Goal: Task Accomplishment & Management: Use online tool/utility

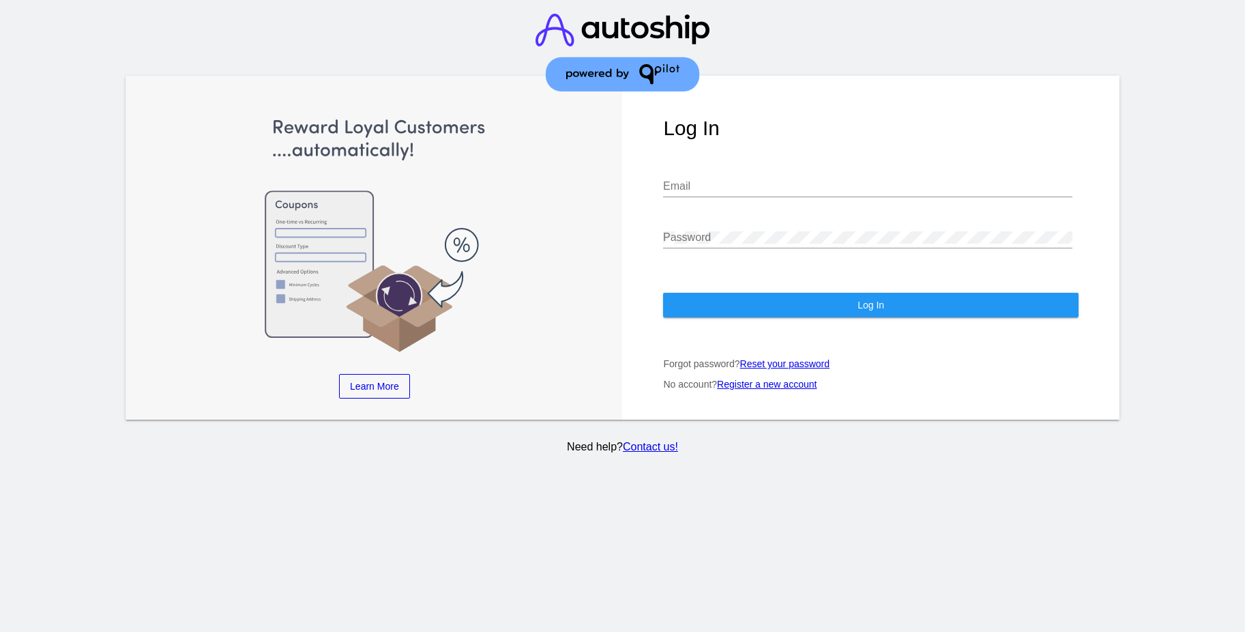
click at [862, 70] on header at bounding box center [622, 54] width 1245 height 108
click at [769, 195] on div "Email" at bounding box center [867, 181] width 409 height 31
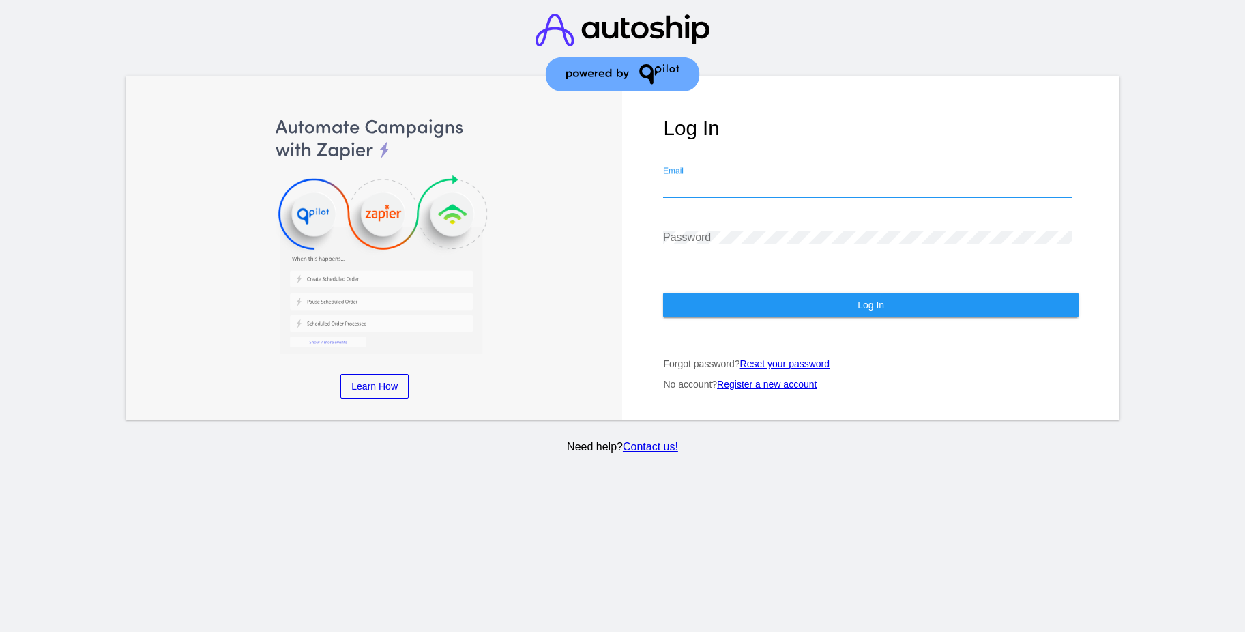
click at [773, 181] on input "Email" at bounding box center [867, 186] width 409 height 12
paste input "1arealist @gmail .com"
type input "1arealist @gmail .com"
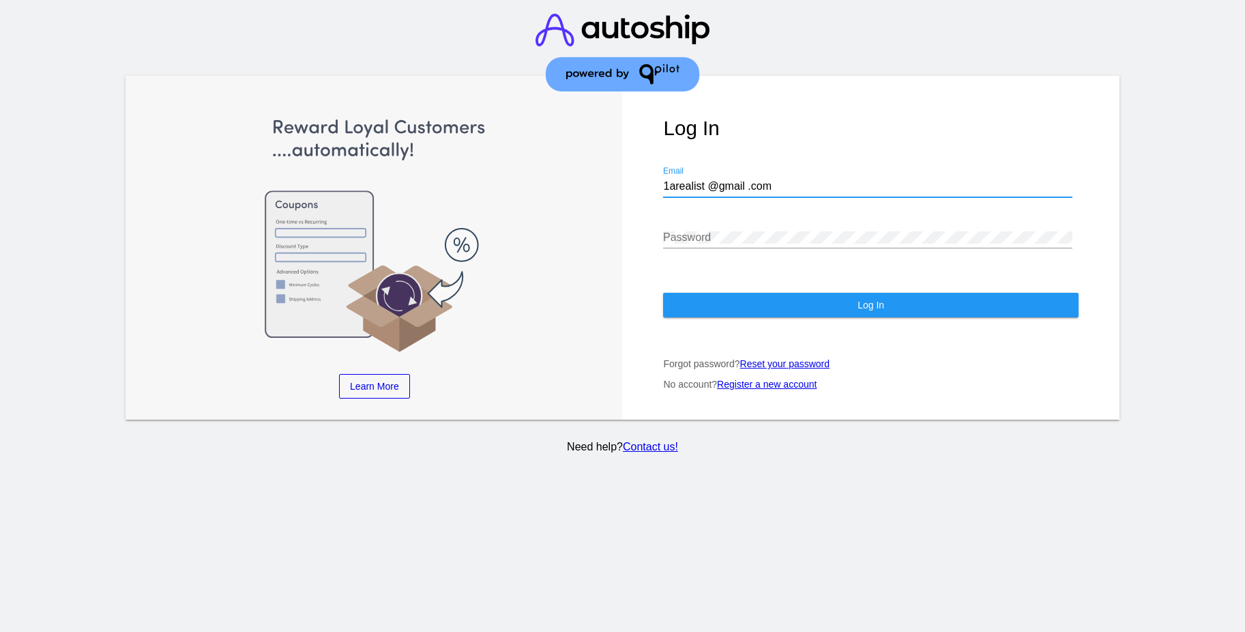
drag, startPoint x: 661, startPoint y: 561, endPoint x: 699, endPoint y: 255, distance: 308.7
click at [665, 559] on section "Learn More Learn How Learn More Learn How Learn More Learn How ‹ › Log In 1area…" at bounding box center [622, 316] width 1245 height 632
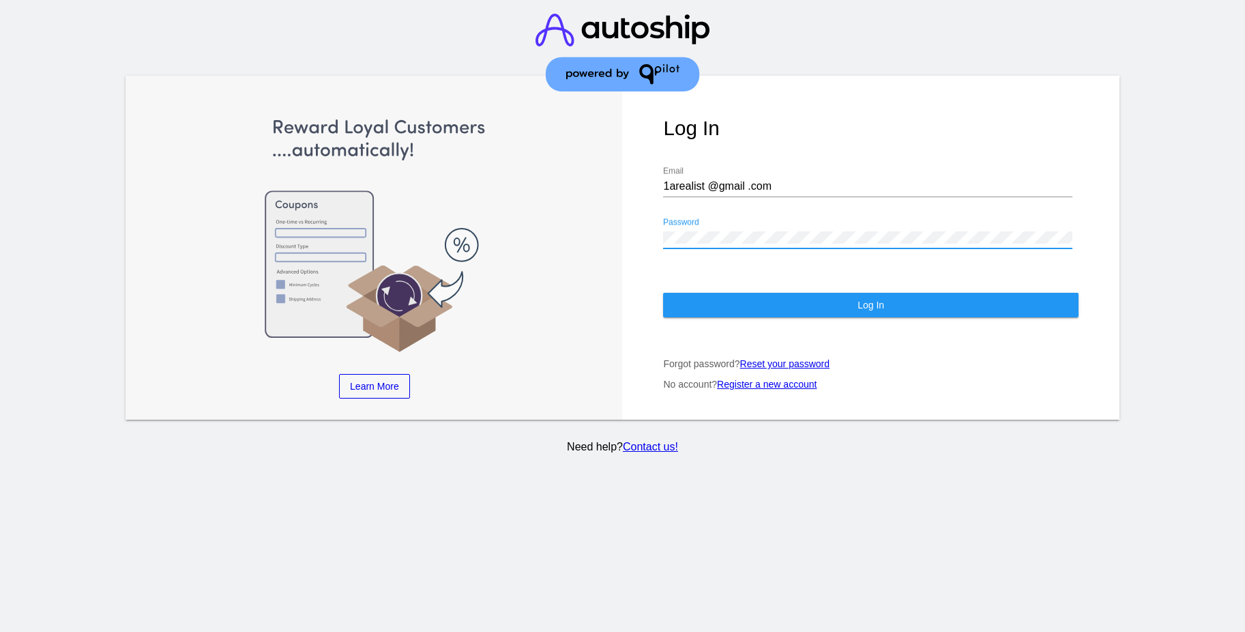
click at [733, 312] on button "Log In" at bounding box center [870, 305] width 415 height 25
drag, startPoint x: 783, startPoint y: 308, endPoint x: 778, endPoint y: 301, distance: 8.9
click at [783, 308] on button "Log In" at bounding box center [870, 305] width 415 height 25
click at [701, 269] on div "Log In 1arealist @gmail .com Email Password Log In Forgot password? Reset your …" at bounding box center [870, 248] width 497 height 344
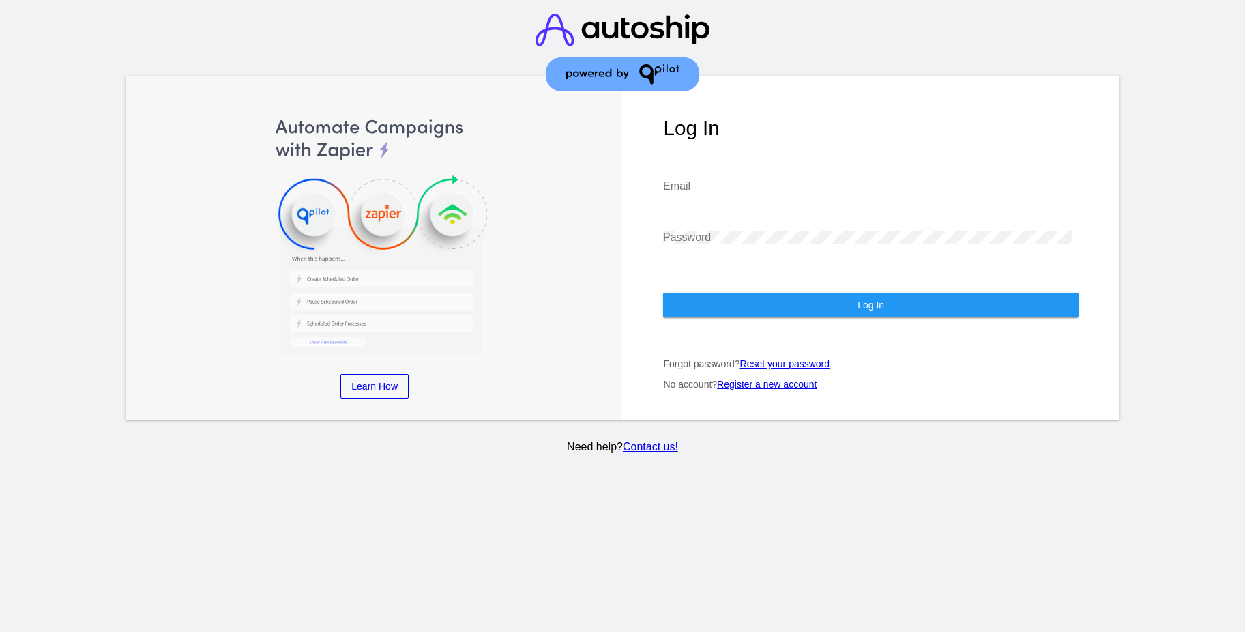
click at [772, 173] on div "Email" at bounding box center [867, 181] width 409 height 31
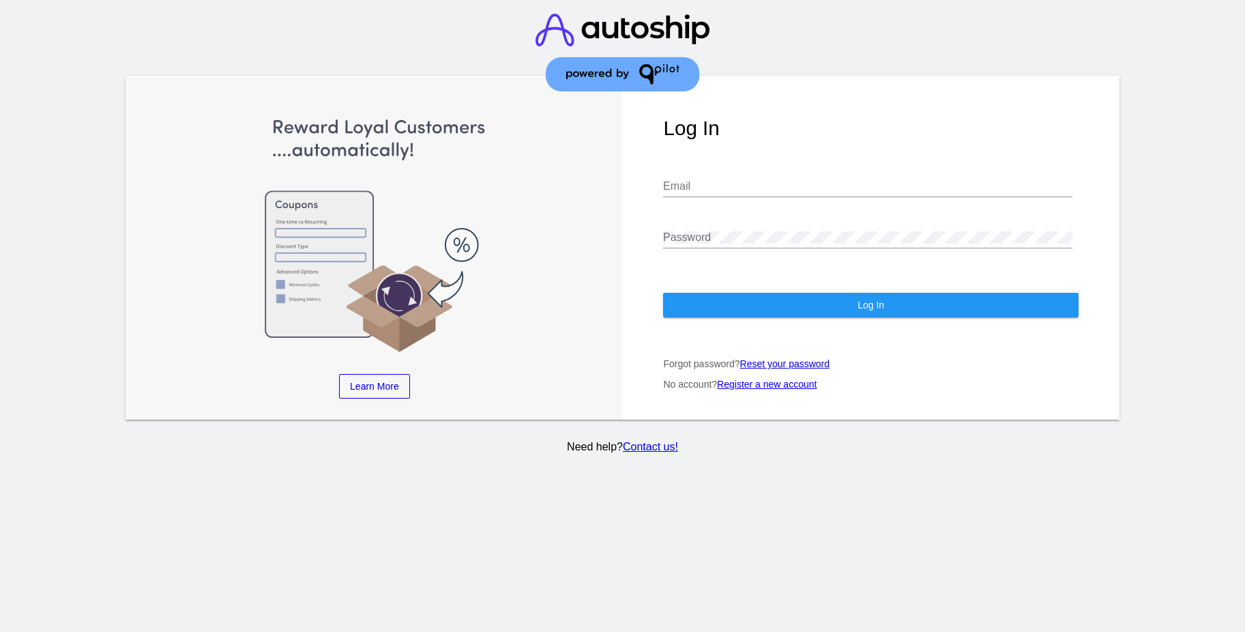
drag, startPoint x: 786, startPoint y: 567, endPoint x: 802, endPoint y: 497, distance: 72.2
click at [787, 567] on section "Learn More Learn How Learn More Learn How Learn More Learn How ‹ › Log In Email…" at bounding box center [622, 316] width 1245 height 632
click at [767, 190] on input "Email" at bounding box center [867, 186] width 409 height 12
paste input "1arealist @gmail .com"
click at [746, 184] on input "1arealist @gmail .com" at bounding box center [867, 186] width 409 height 12
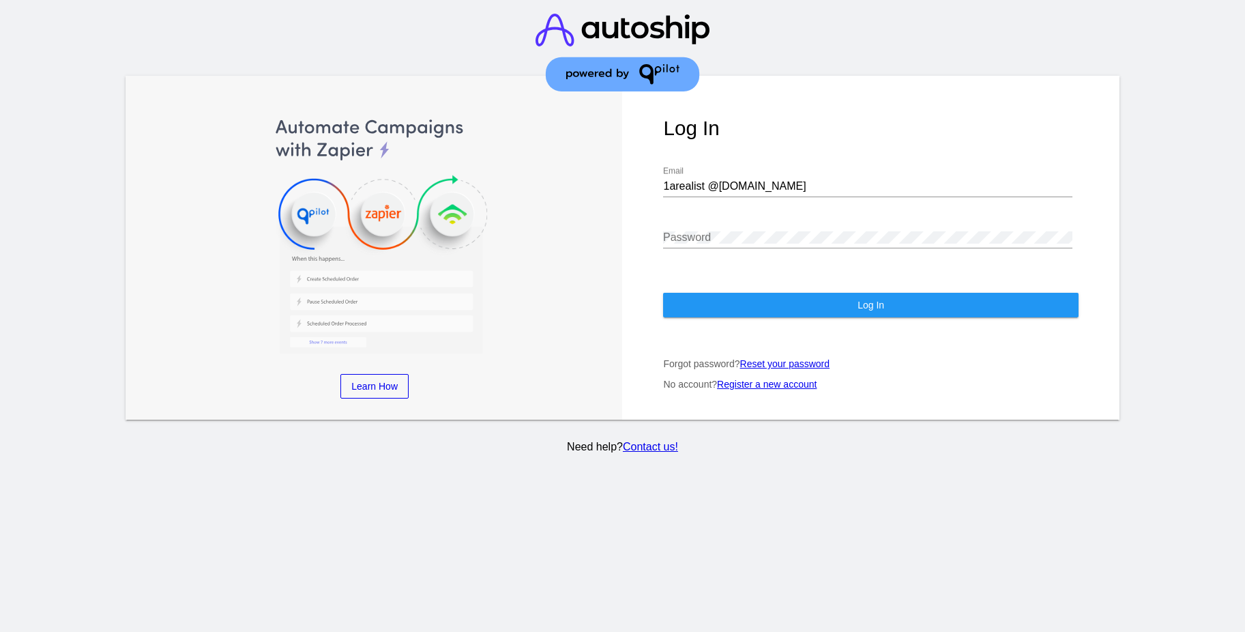
drag, startPoint x: 765, startPoint y: 562, endPoint x: 768, endPoint y: 357, distance: 204.7
click at [768, 563] on section "Learn More Learn How Learn More Learn How Learn More Learn How ‹ › Log In 1area…" at bounding box center [622, 316] width 1245 height 632
click at [768, 248] on div at bounding box center [867, 248] width 409 height 1
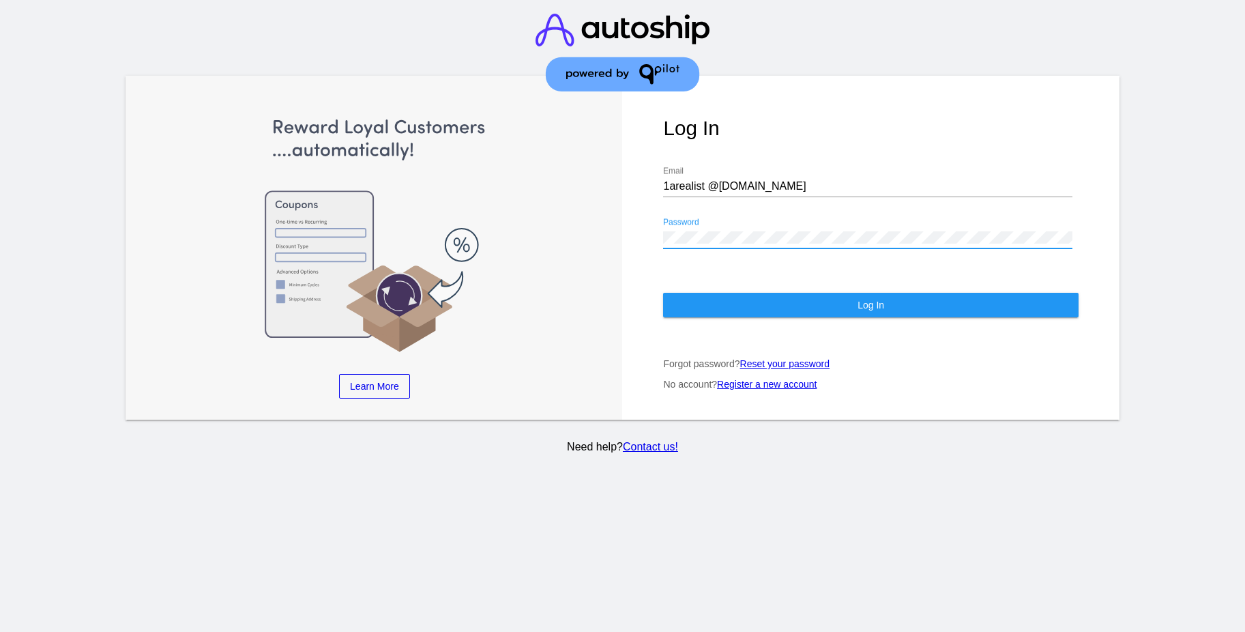
click at [755, 308] on button "Log In" at bounding box center [870, 305] width 415 height 25
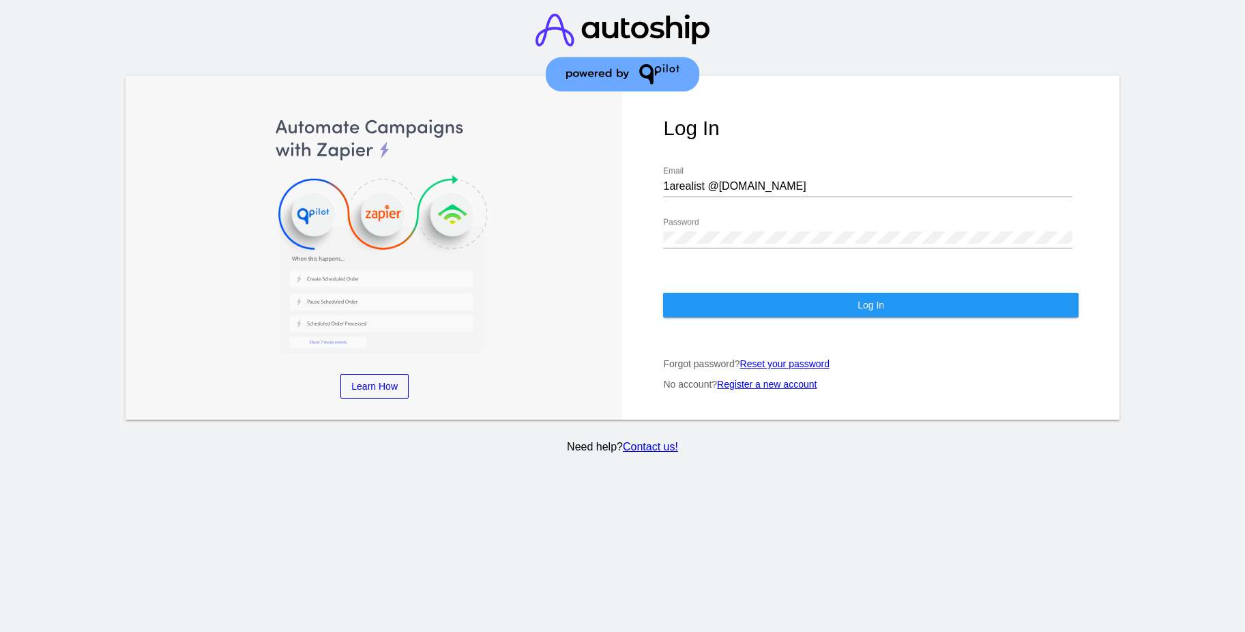
click at [668, 572] on section "Learn More Learn How Learn More Learn How Learn More Learn How ‹ › Log In 1area…" at bounding box center [622, 316] width 1245 height 632
click at [710, 188] on input "1arealist @gmail.com" at bounding box center [867, 186] width 409 height 12
type input "[EMAIL_ADDRESS][DOMAIN_NAME]"
drag, startPoint x: 774, startPoint y: 306, endPoint x: 778, endPoint y: 312, distance: 7.0
click at [774, 305] on button "Log In" at bounding box center [870, 305] width 415 height 25
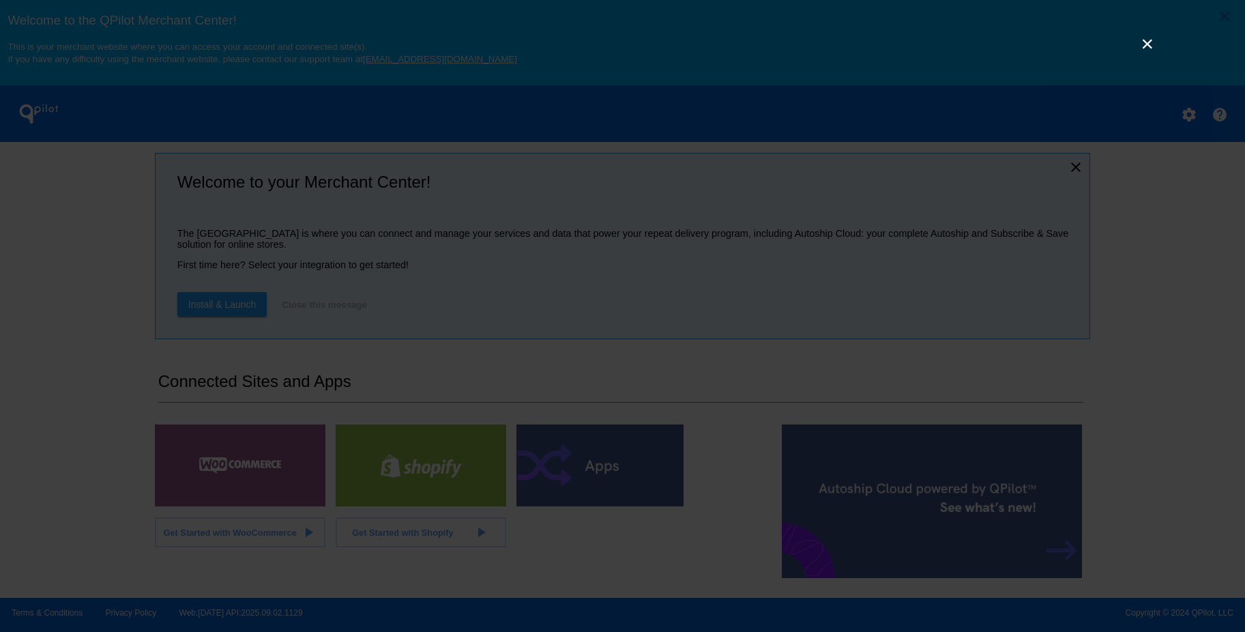
click at [1149, 50] on link "×" at bounding box center [1147, 43] width 16 height 16
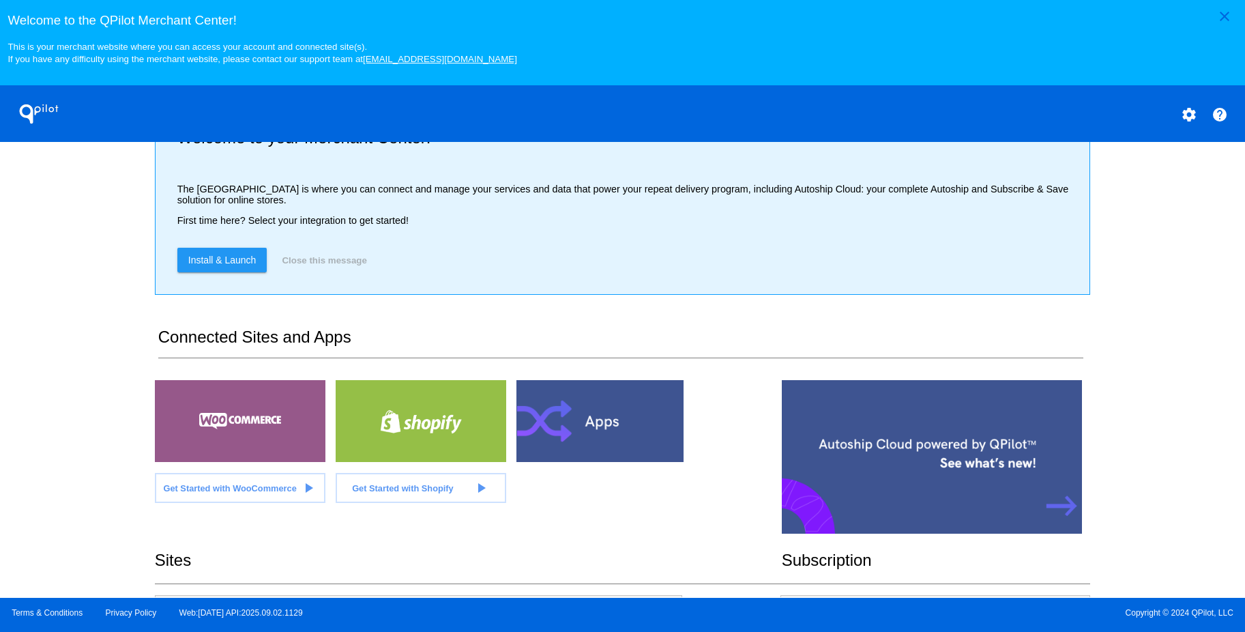
scroll to position [68, 0]
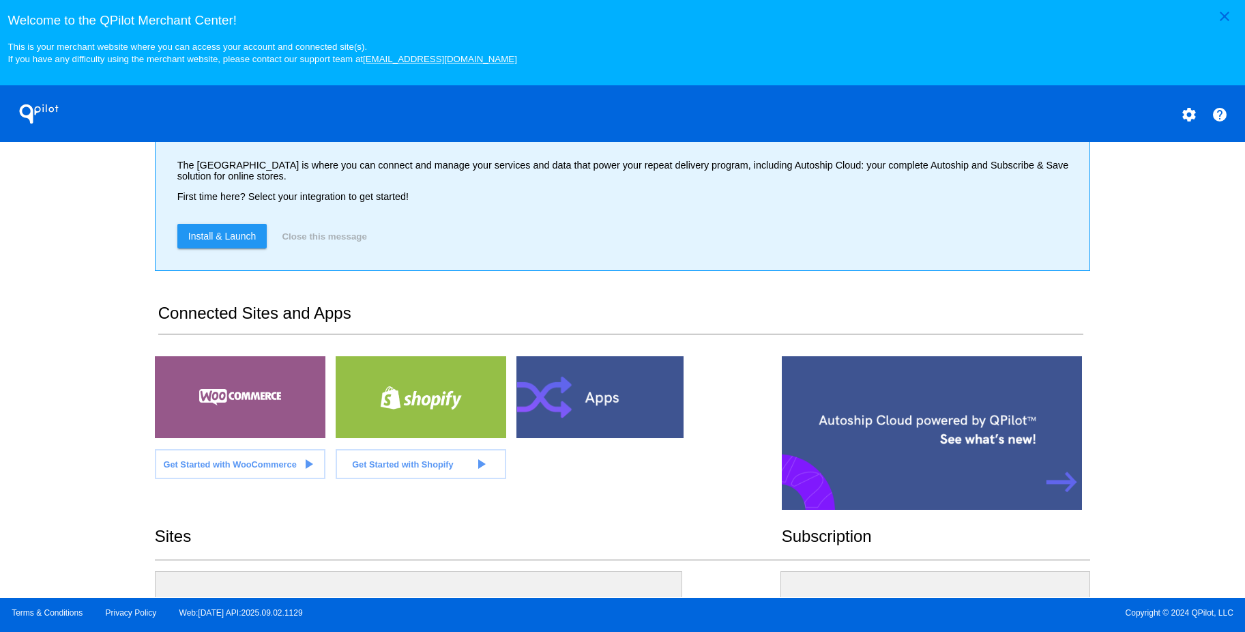
click at [248, 395] on div at bounding box center [240, 397] width 171 height 82
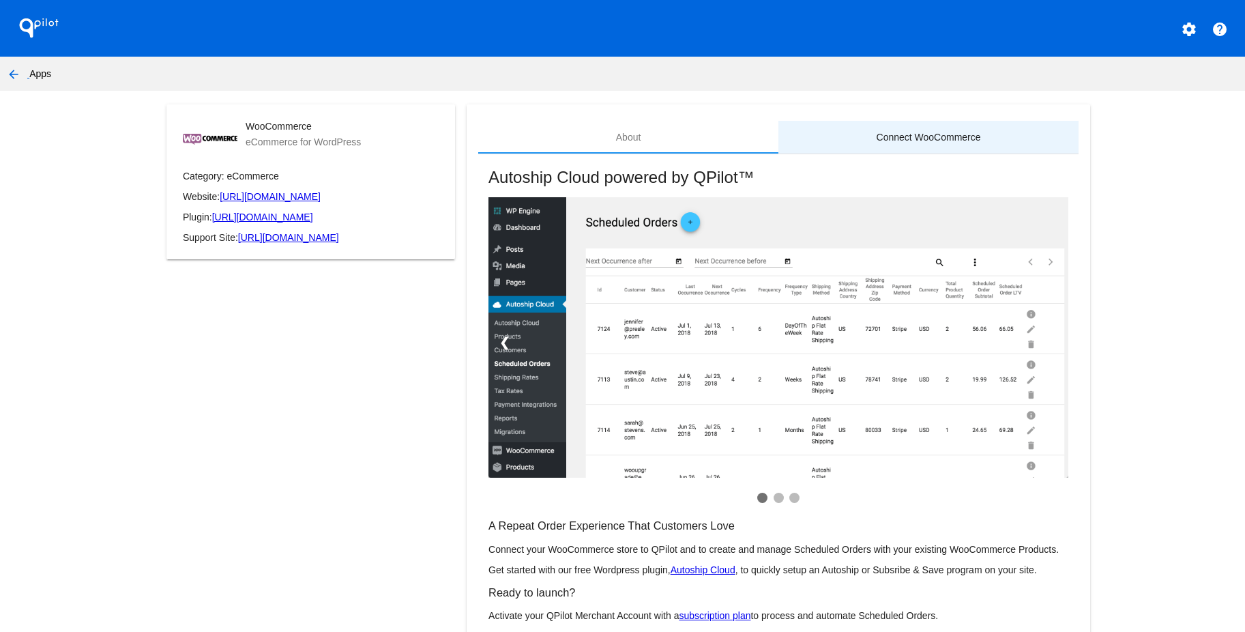
click at [916, 128] on div "Connect WooCommerce" at bounding box center [928, 137] width 300 height 33
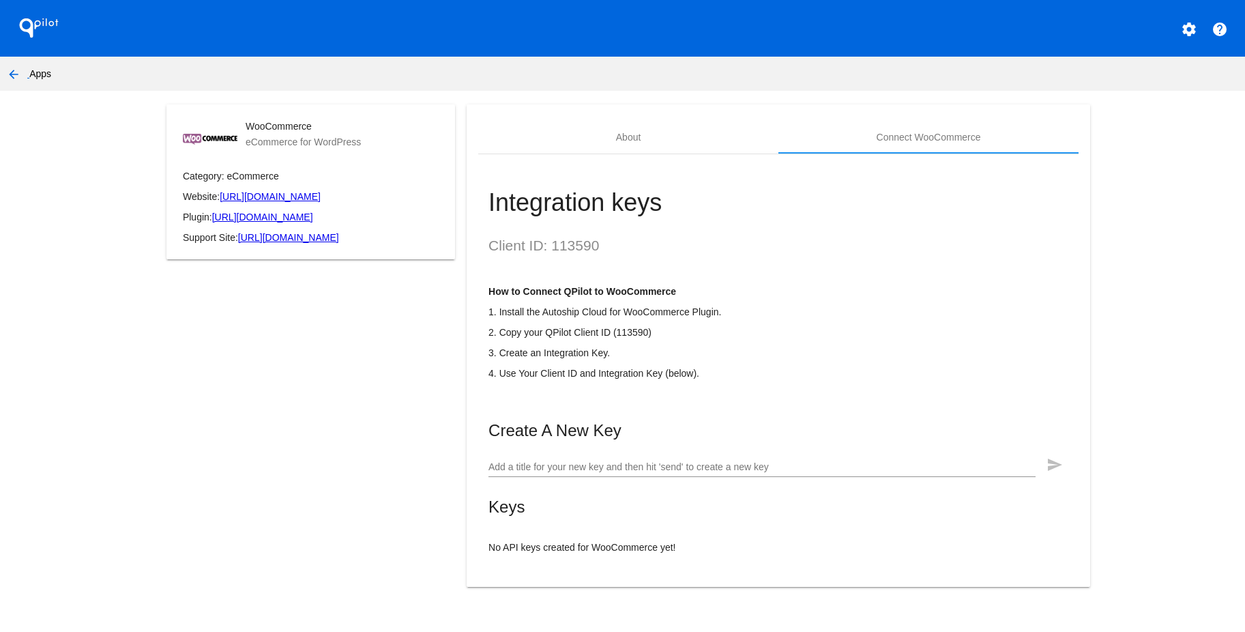
click at [18, 50] on div "QPilot" at bounding box center [155, 28] width 311 height 57
click at [14, 68] on mat-icon "arrow_back" at bounding box center [13, 74] width 16 height 16
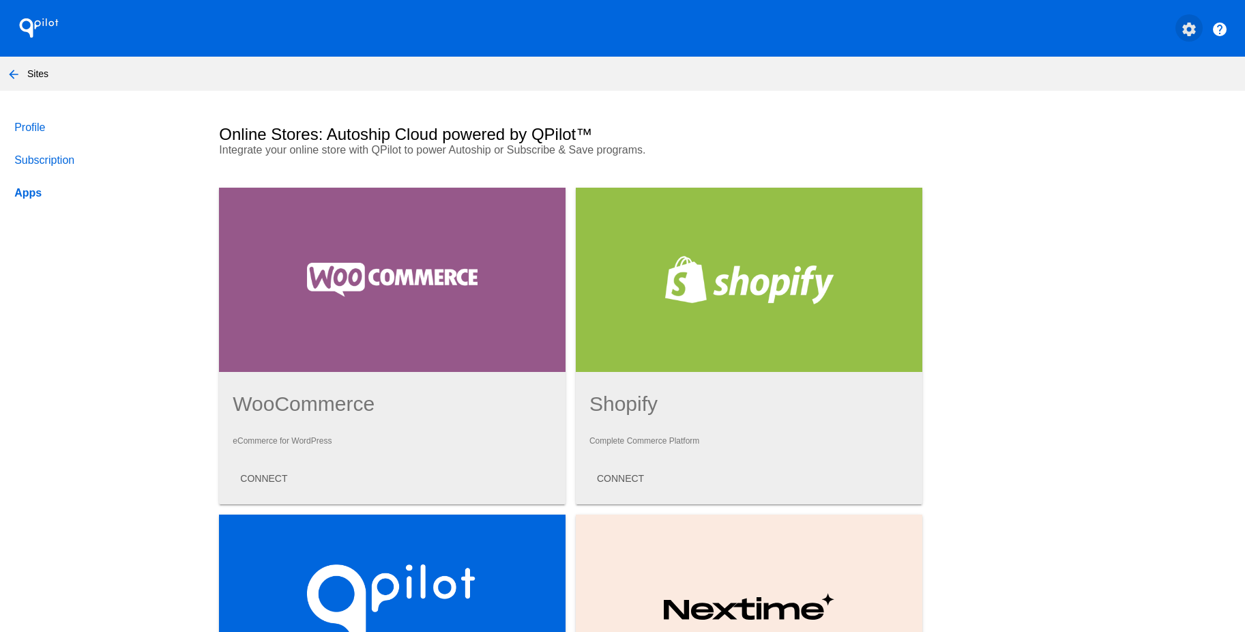
click at [1181, 31] on mat-icon "settings" at bounding box center [1189, 29] width 16 height 16
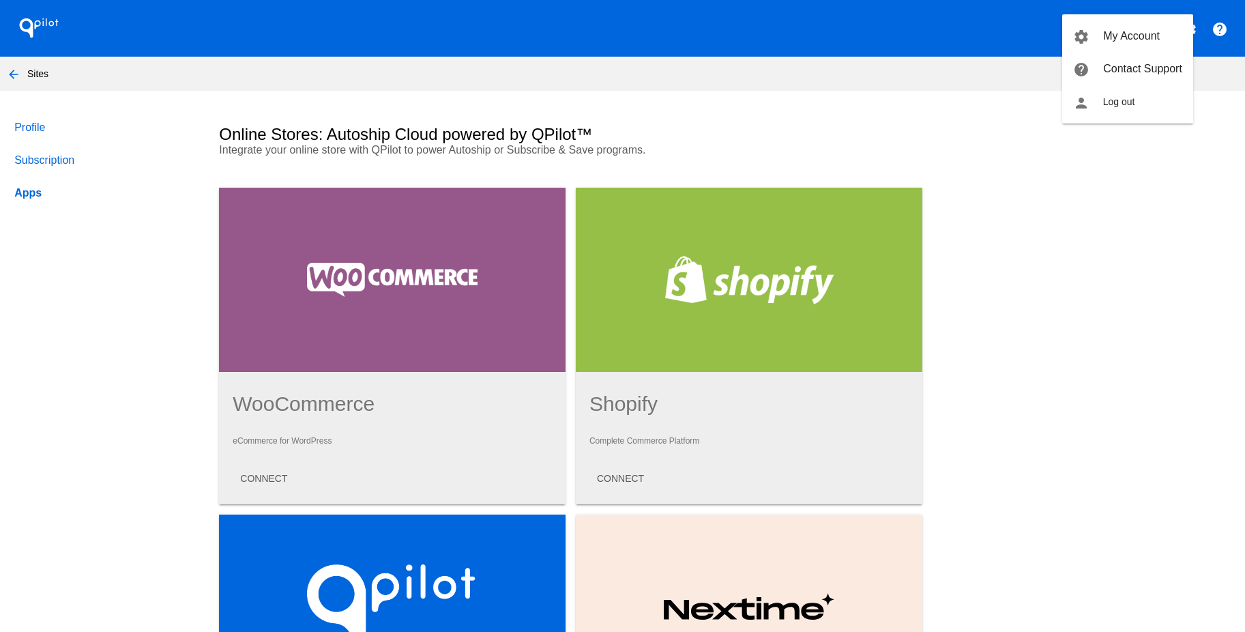
click at [268, 480] on div at bounding box center [622, 316] width 1245 height 632
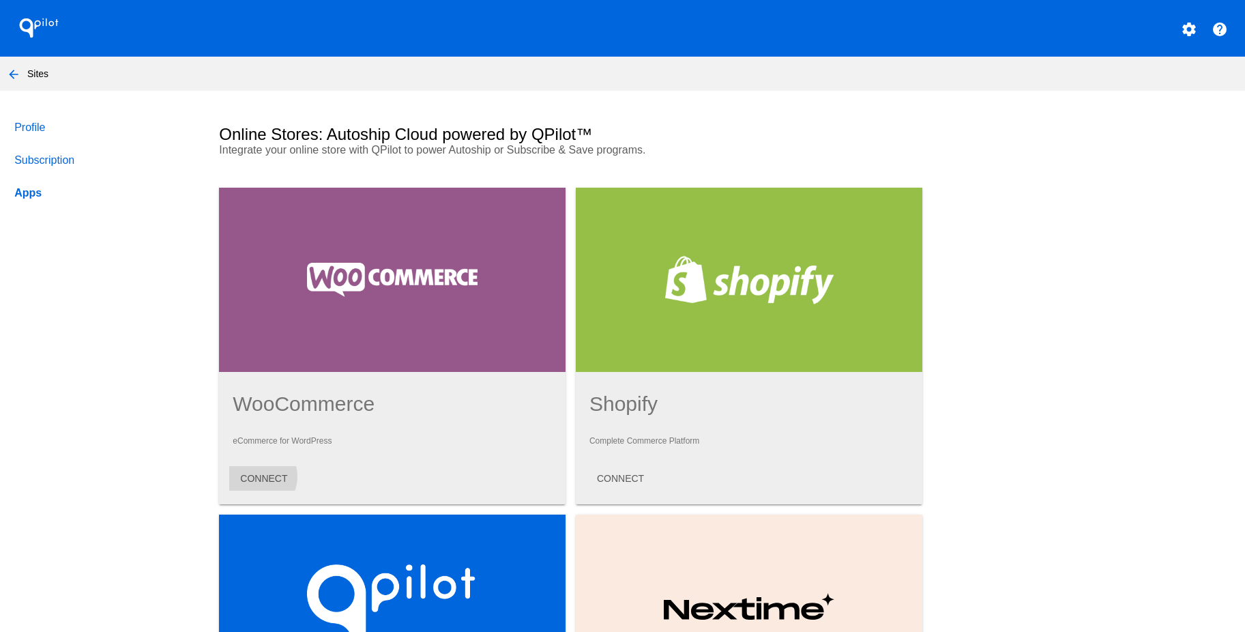
drag, startPoint x: 253, startPoint y: 480, endPoint x: 264, endPoint y: 482, distance: 11.3
click at [252, 480] on span "CONNECT" at bounding box center [263, 478] width 47 height 11
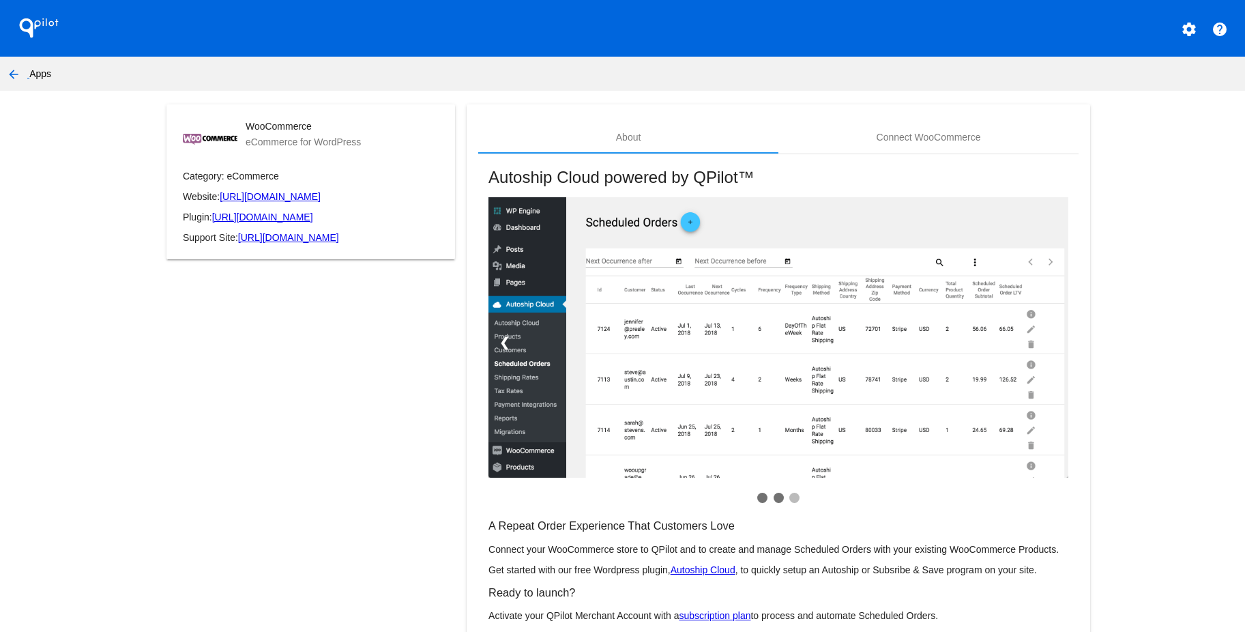
click at [774, 498] on span at bounding box center [779, 498] width 10 height 10
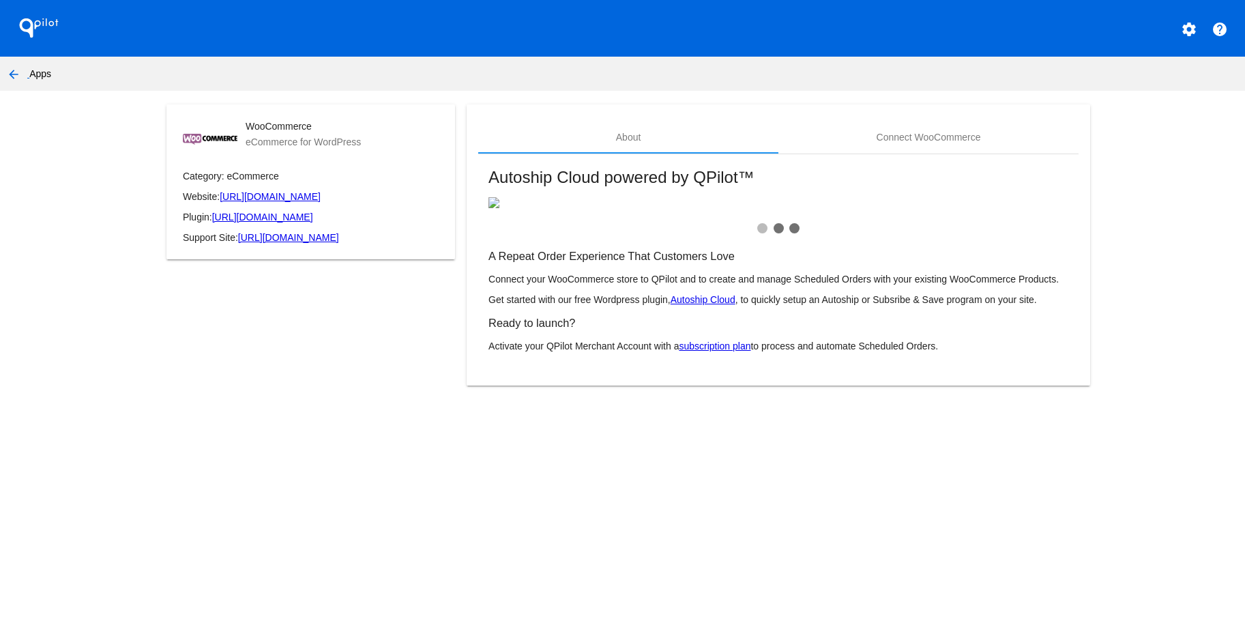
click at [798, 232] on span at bounding box center [794, 228] width 10 height 10
click at [761, 229] on span at bounding box center [762, 228] width 10 height 10
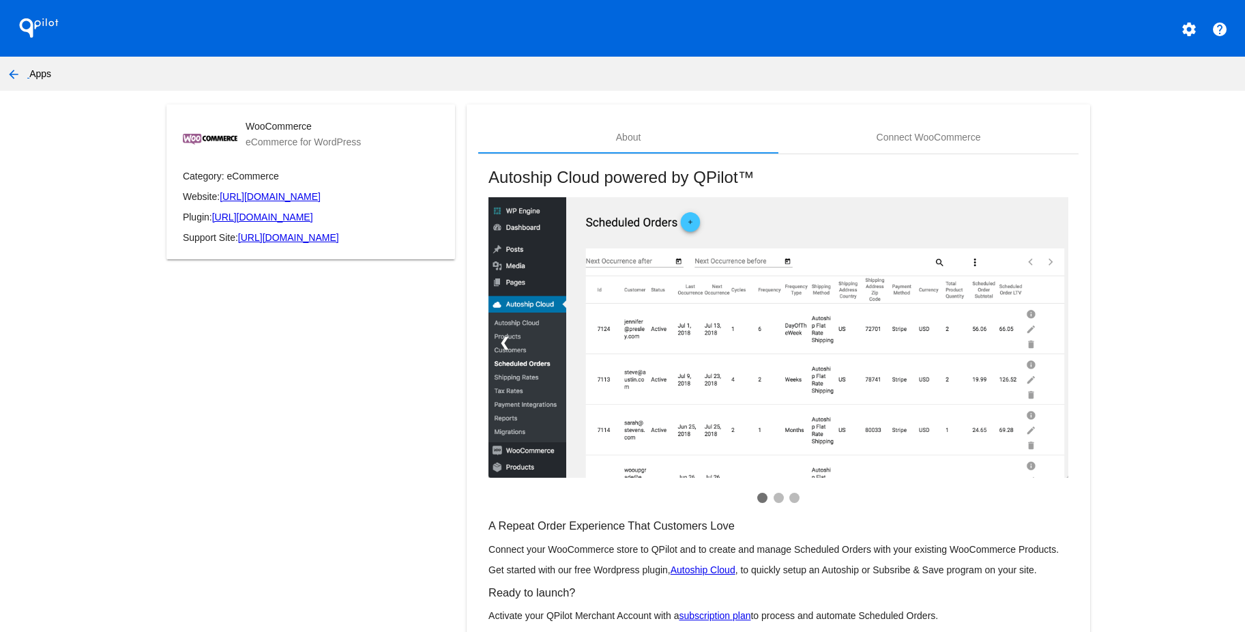
scroll to position [58, 0]
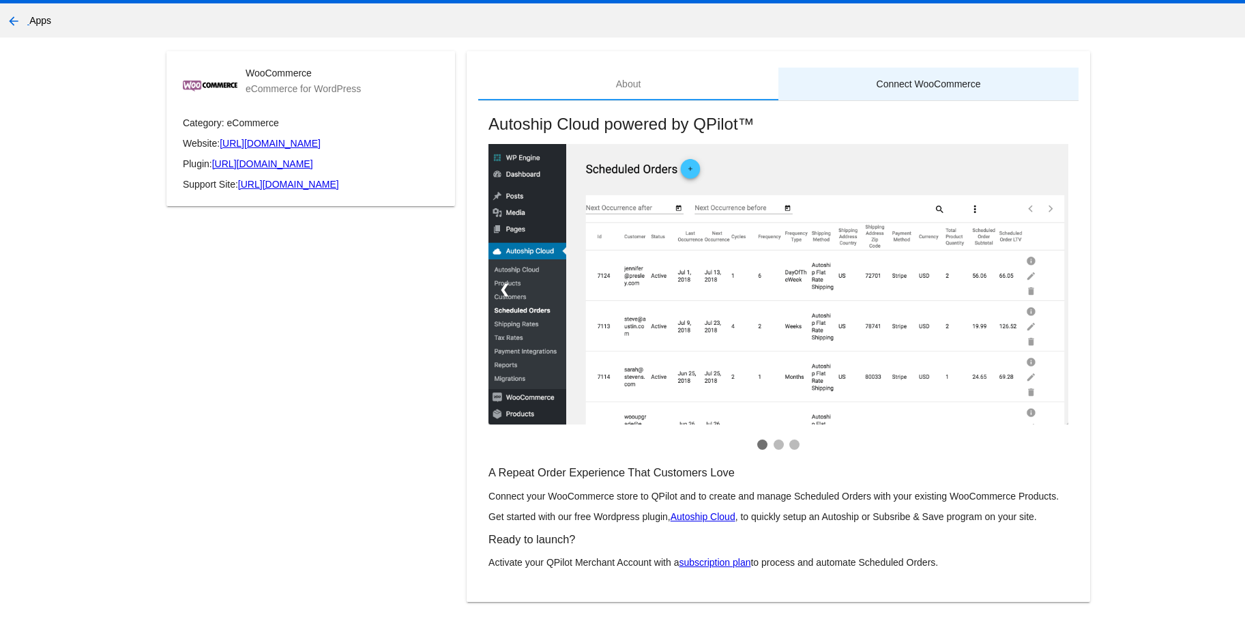
click at [922, 68] on div "Connect WooCommerce" at bounding box center [928, 84] width 300 height 33
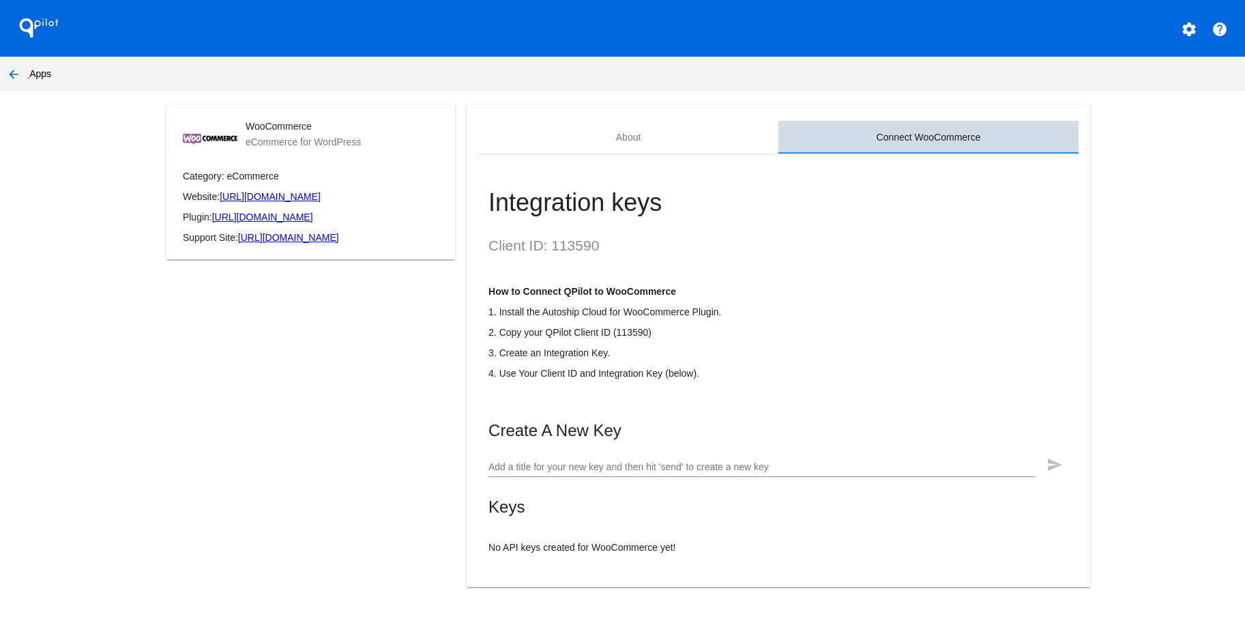
scroll to position [0, 0]
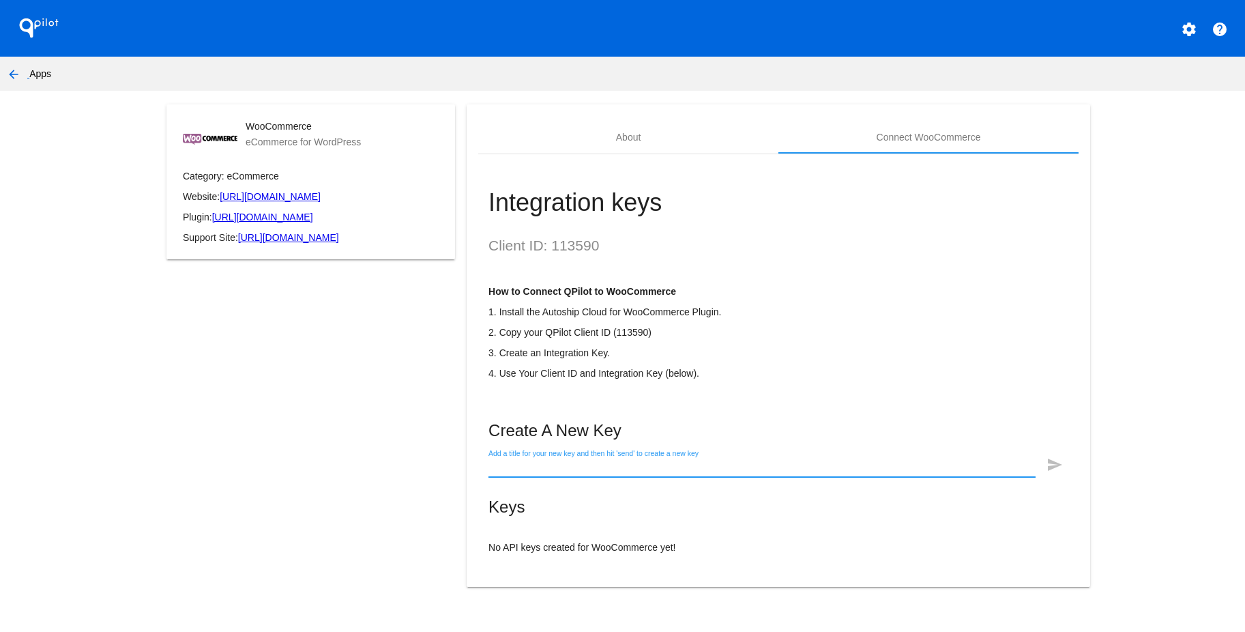
click at [589, 473] on input "Add a title for your new key and then hit 'send' to create a new key" at bounding box center [761, 467] width 547 height 11
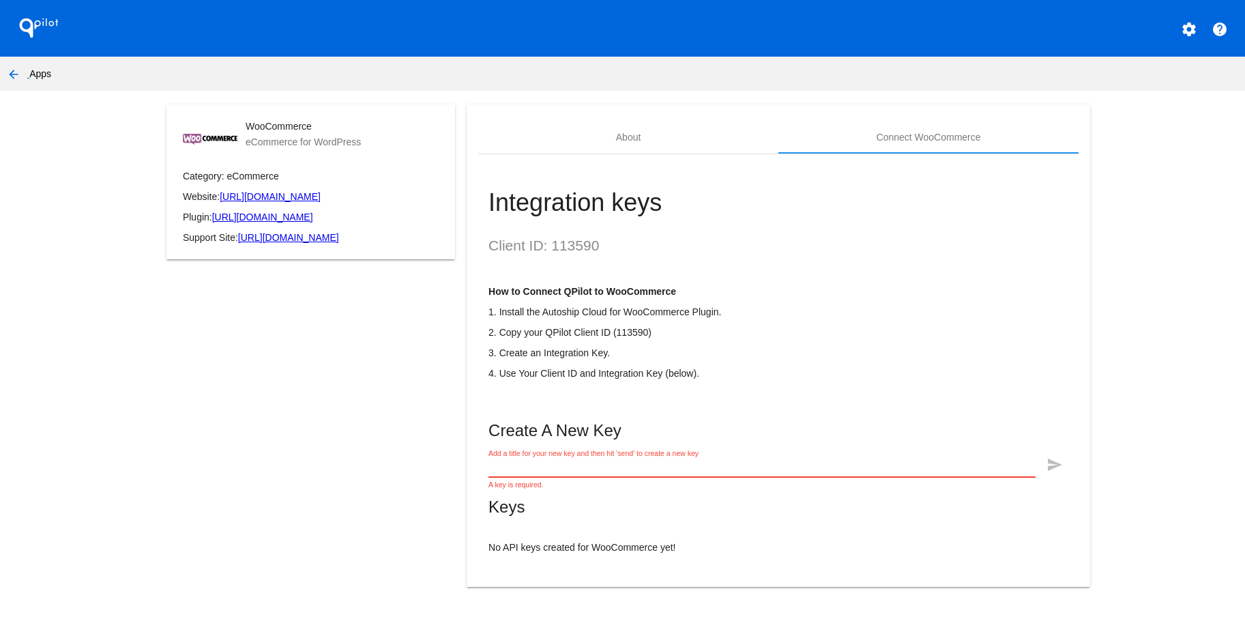
click at [560, 473] on input "Add a title for your new key and then hit 'send' to create a new key" at bounding box center [761, 467] width 547 height 11
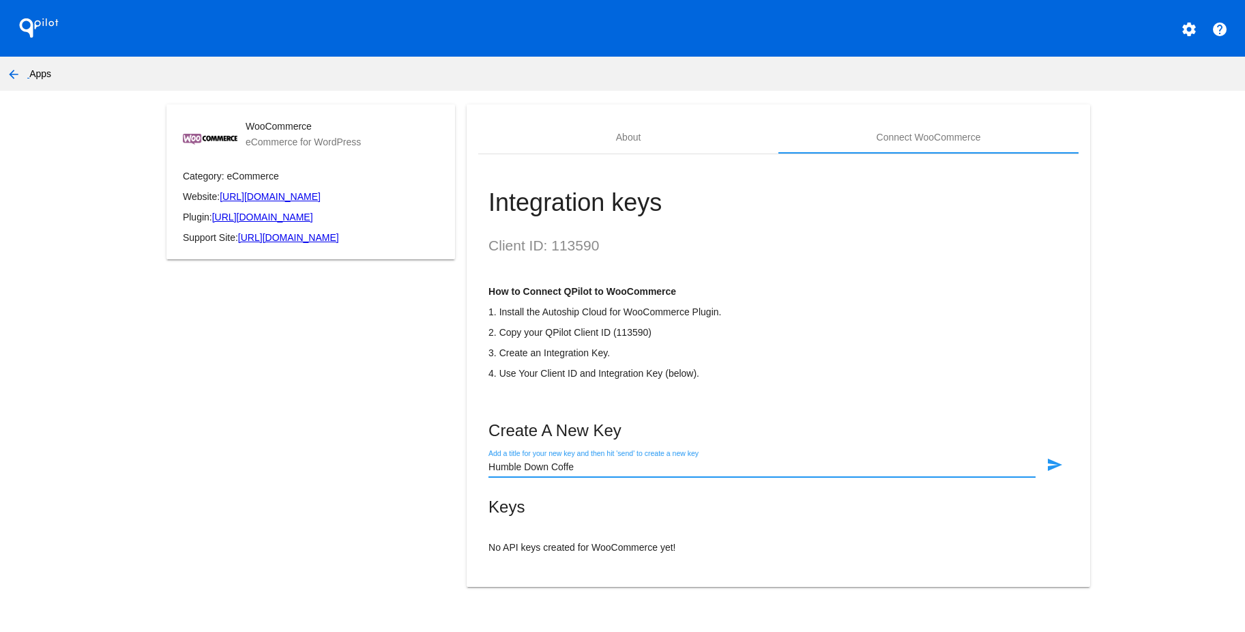
type input "Humble Down Coffee"
click button "send" at bounding box center [1054, 463] width 27 height 27
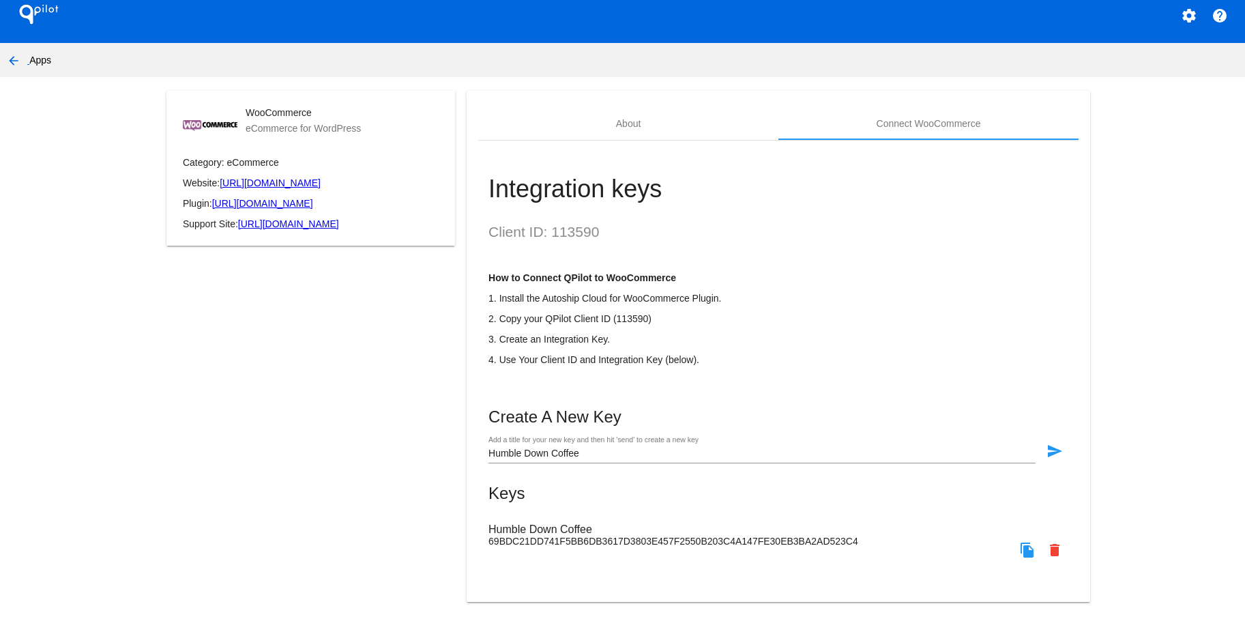
scroll to position [23, 0]
click at [564, 232] on h2 "Client ID: 113590" at bounding box center [778, 232] width 580 height 16
copy h2 "113590"
click at [1019, 551] on mat-icon "file_copy" at bounding box center [1027, 550] width 16 height 16
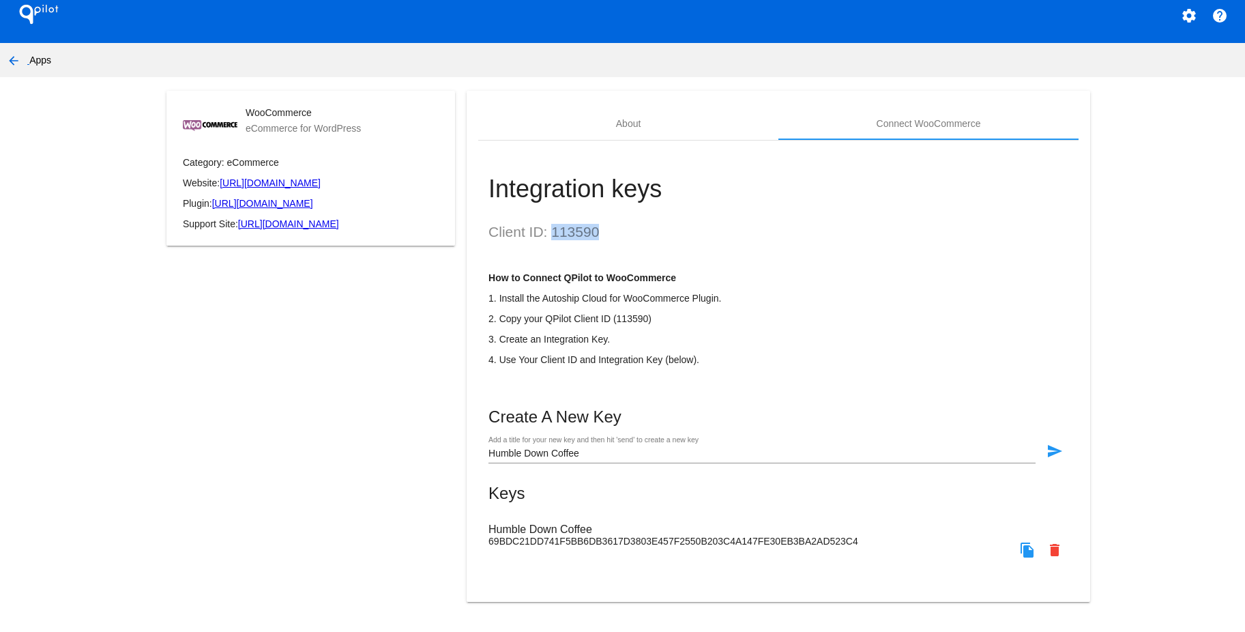
copy h2 "113590"
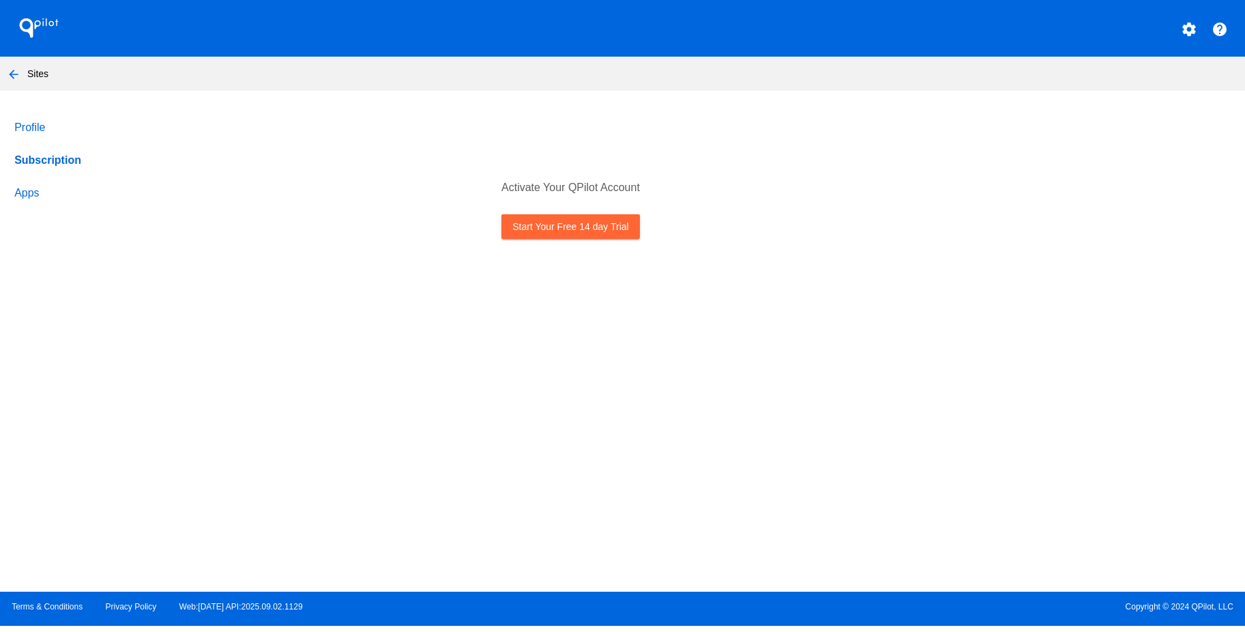
click at [33, 198] on link "Apps" at bounding box center [104, 193] width 184 height 33
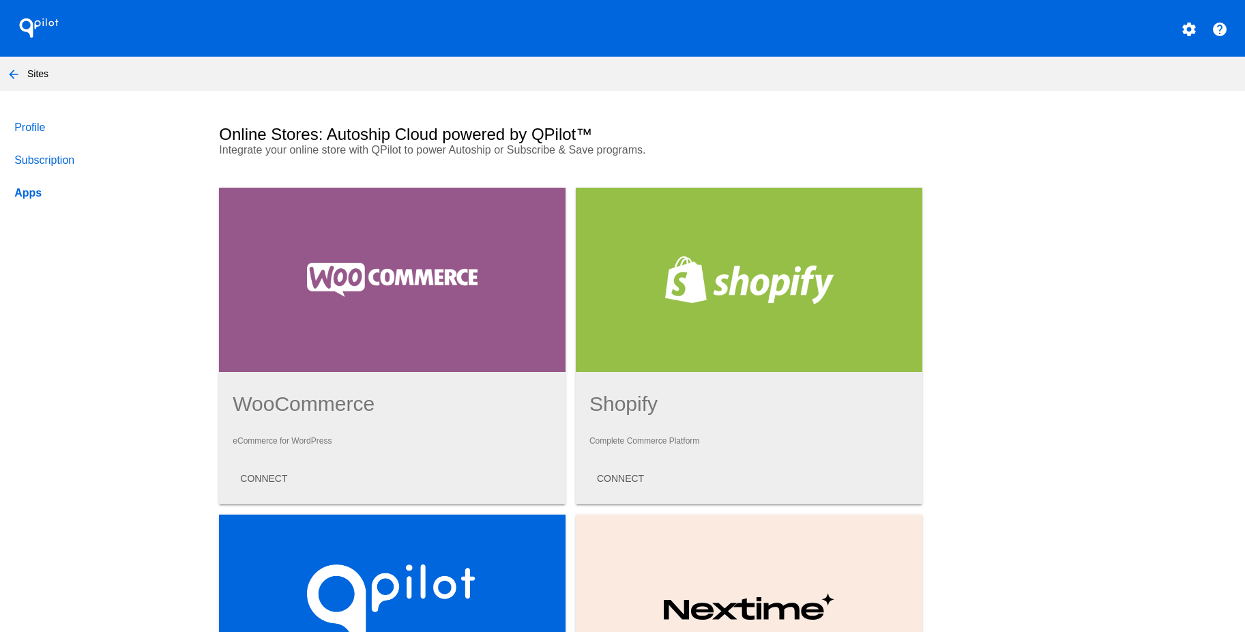
click at [41, 123] on link "Profile" at bounding box center [104, 127] width 184 height 33
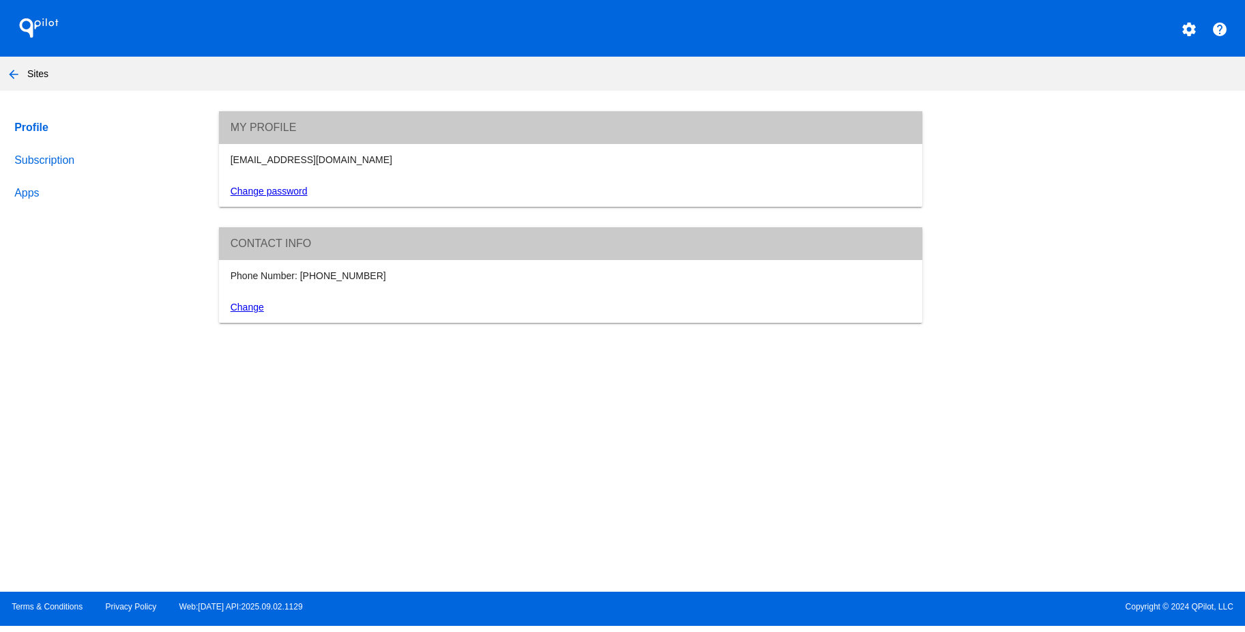
click at [40, 22] on h1 "QPilot" at bounding box center [39, 27] width 55 height 27
click at [31, 72] on nav "arrow_back Sites" at bounding box center [622, 74] width 1245 height 34
click at [14, 74] on mat-icon "arrow_back" at bounding box center [13, 74] width 16 height 16
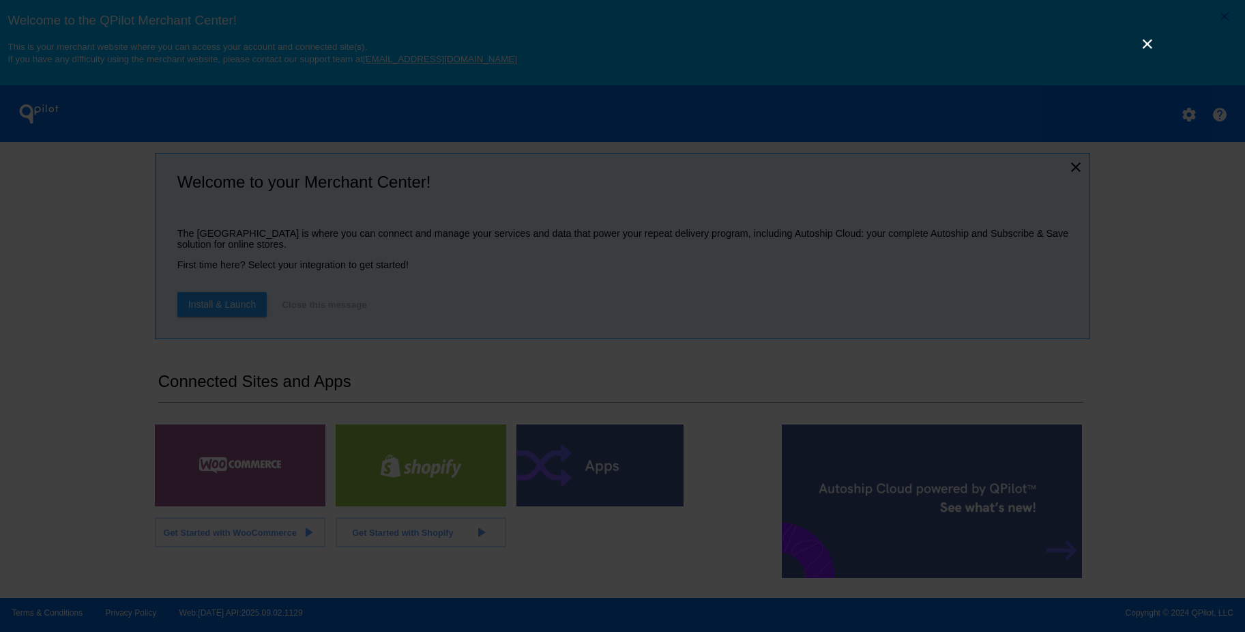
click at [1149, 36] on link "×" at bounding box center [1147, 43] width 16 height 16
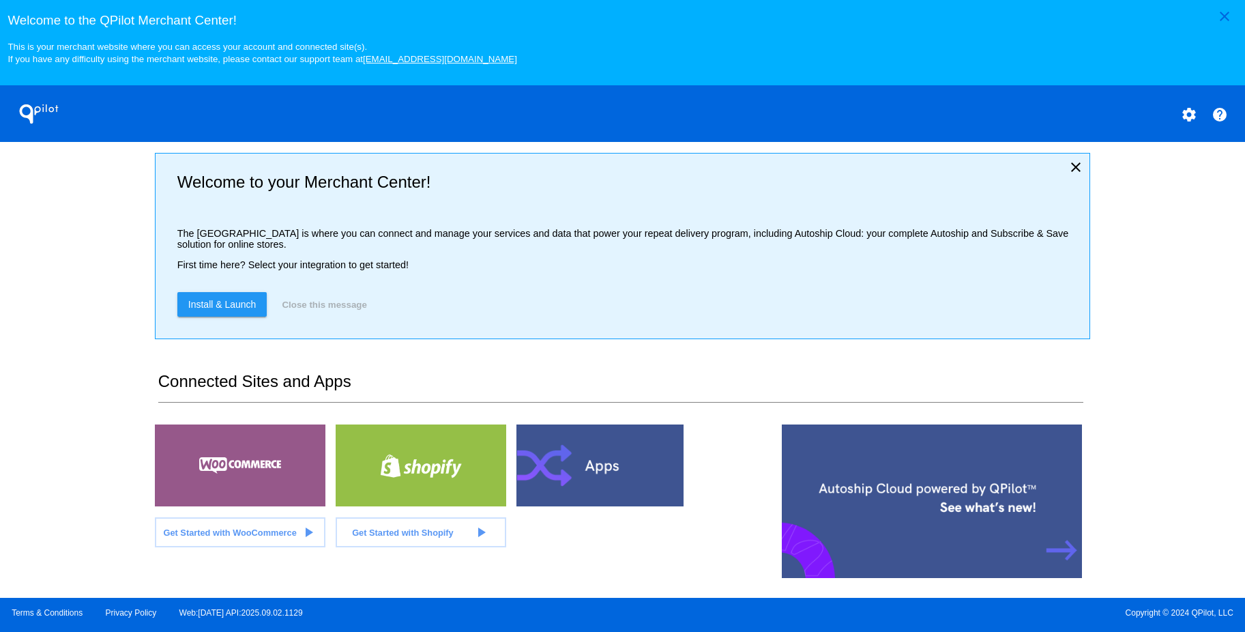
click at [194, 308] on span "Install & Launch" at bounding box center [222, 304] width 68 height 11
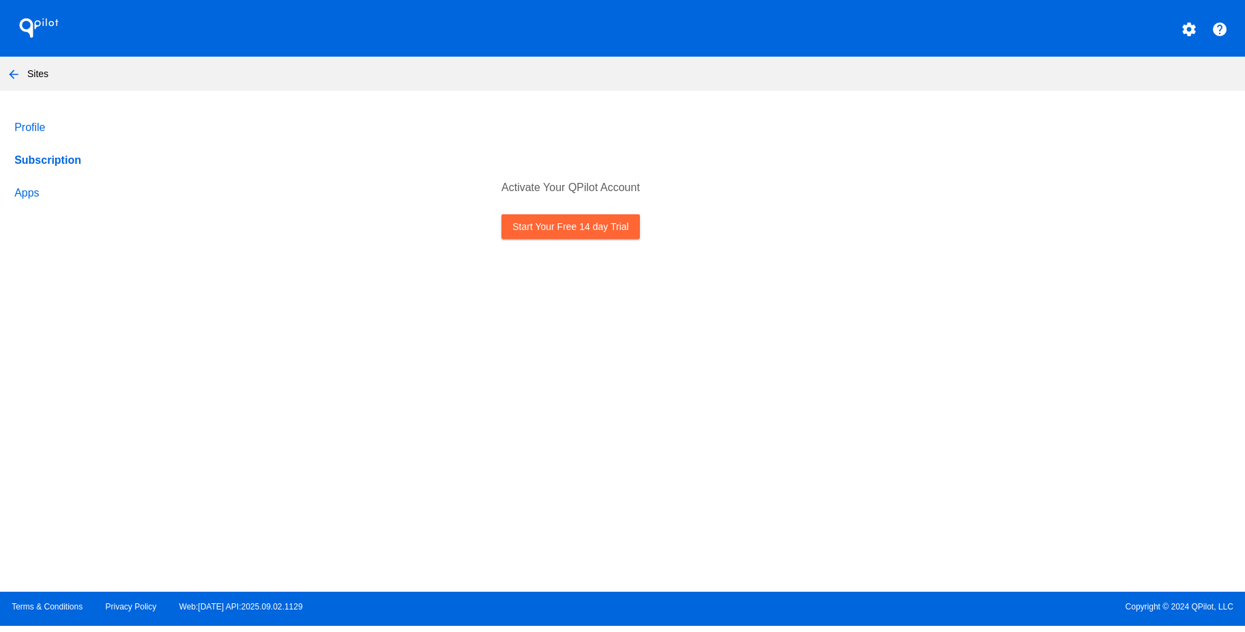
click at [598, 231] on link "Start Your Free 14 day Trial" at bounding box center [570, 226] width 138 height 25
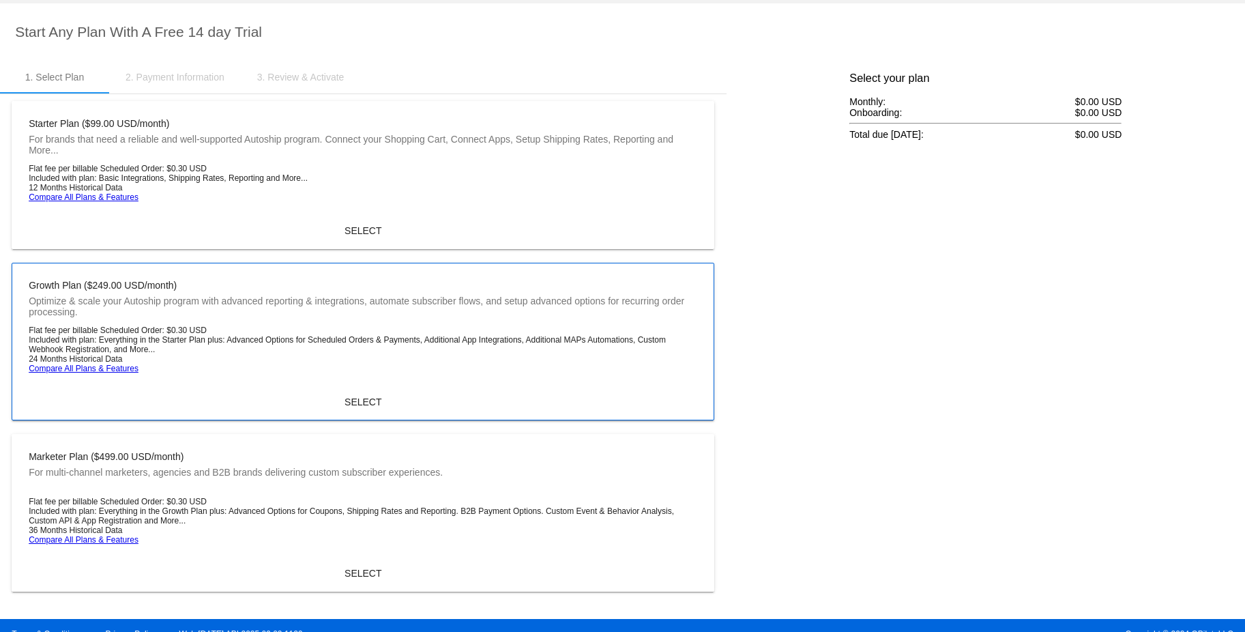
scroll to position [111, 0]
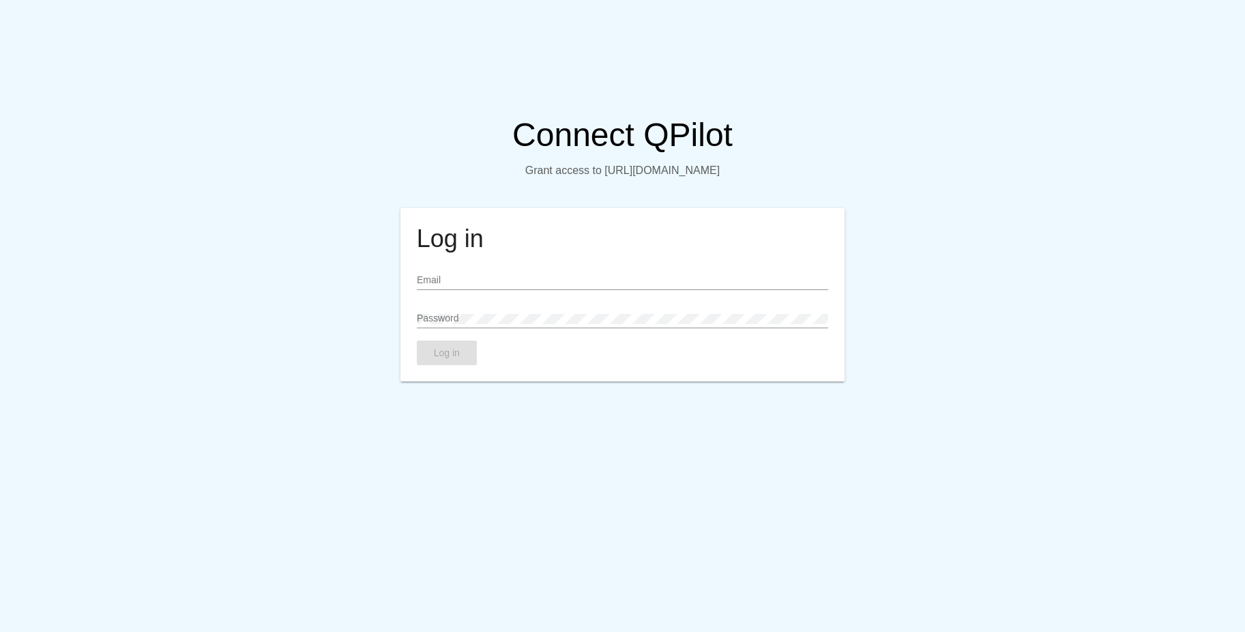
type input "[EMAIL_ADDRESS][DOMAIN_NAME]"
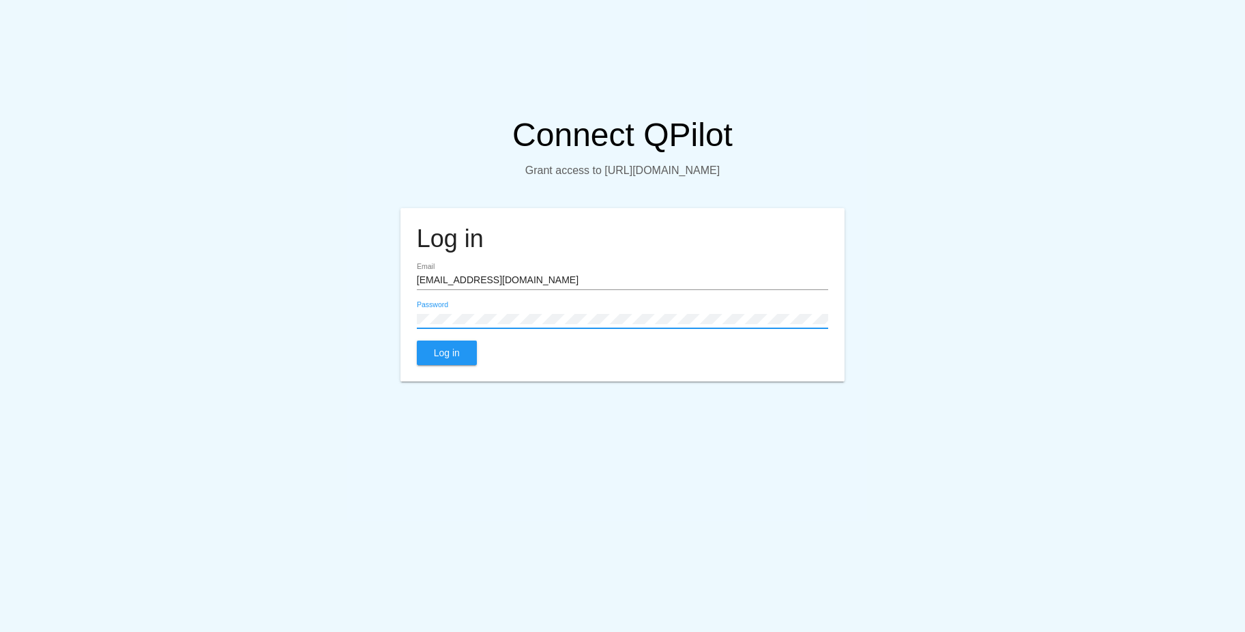
click at [441, 358] on span "Log in" at bounding box center [447, 352] width 26 height 11
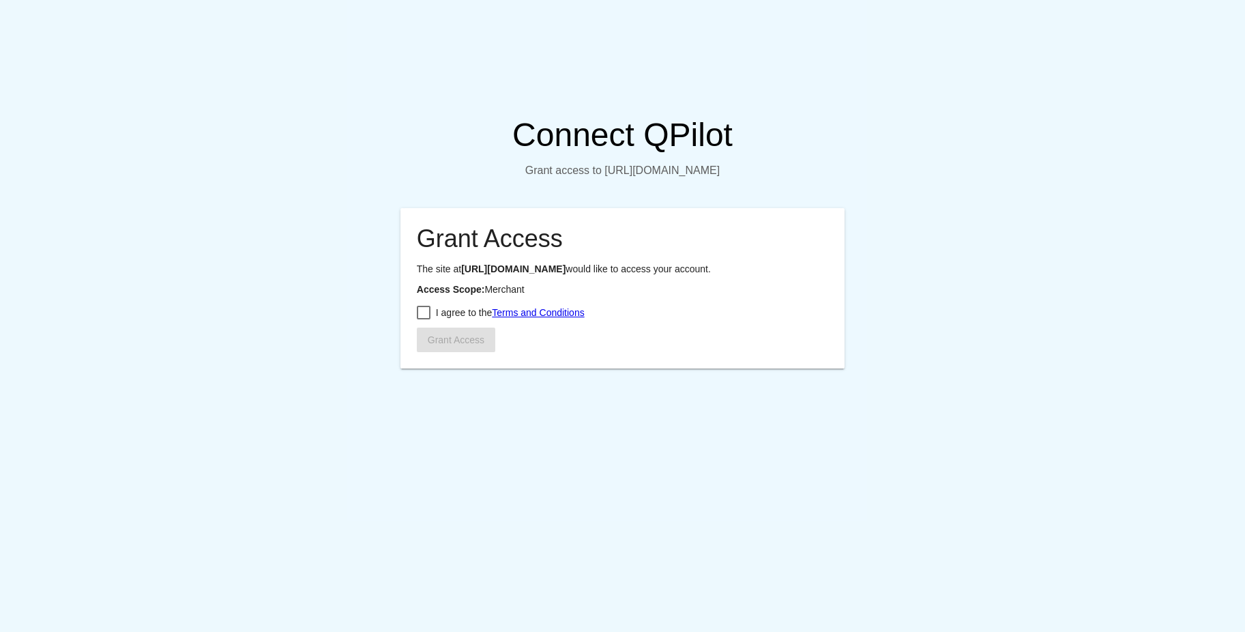
click at [436, 321] on span "I agree to the Terms and Conditions" at bounding box center [510, 312] width 149 height 16
click at [424, 320] on input "I agree to the Terms and Conditions" at bounding box center [423, 319] width 1 height 1
checkbox input "true"
click at [435, 352] on button "Grant Access" at bounding box center [456, 339] width 78 height 25
